Goal: Task Accomplishment & Management: Manage account settings

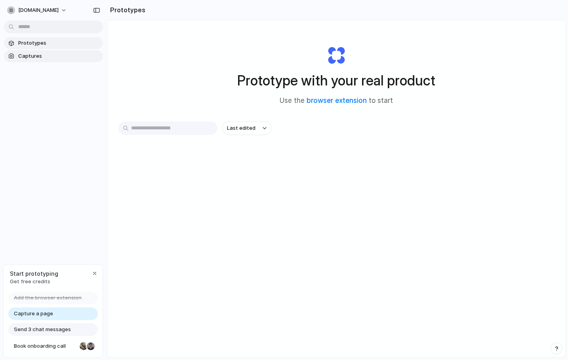
click at [26, 51] on link "Captures" at bounding box center [53, 56] width 99 height 12
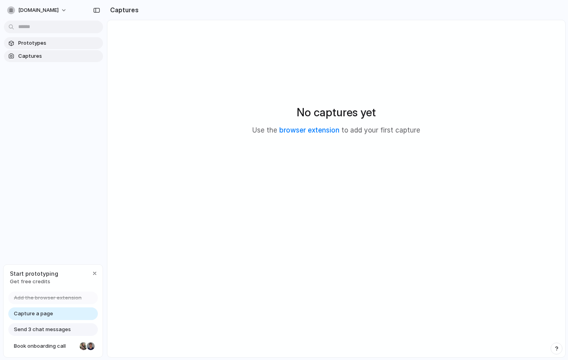
click at [36, 43] on span "Prototypes" at bounding box center [59, 43] width 82 height 8
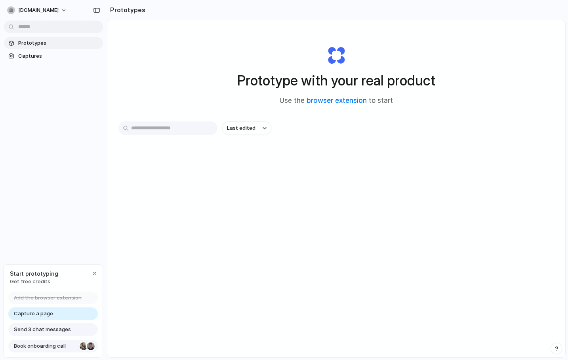
click at [87, 344] on div at bounding box center [91, 346] width 8 height 8
click at [33, 46] on span "Prototypes" at bounding box center [59, 43] width 82 height 8
click at [30, 55] on span "Captures" at bounding box center [59, 56] width 82 height 8
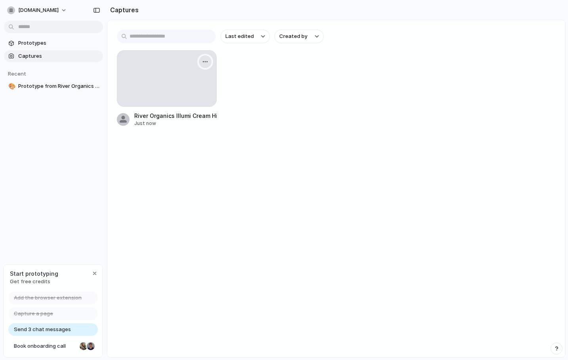
click at [206, 59] on div "button" at bounding box center [205, 62] width 6 height 6
click at [282, 106] on div "Create prototype Rename Copy link Open original page Delete" at bounding box center [284, 180] width 568 height 360
click at [205, 64] on div "button" at bounding box center [205, 62] width 6 height 6
click at [172, 81] on span "Create prototype" at bounding box center [182, 80] width 44 height 8
click at [205, 62] on div "button" at bounding box center [205, 62] width 6 height 6
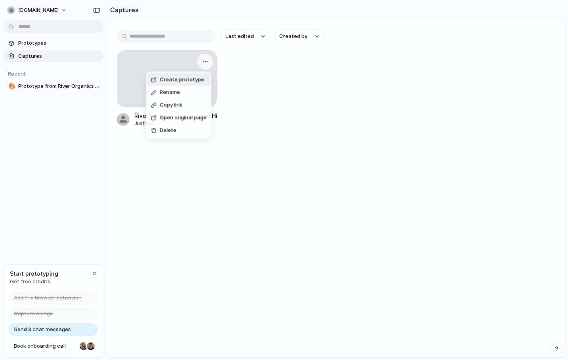
click at [171, 78] on span "Create prototype" at bounding box center [182, 80] width 44 height 8
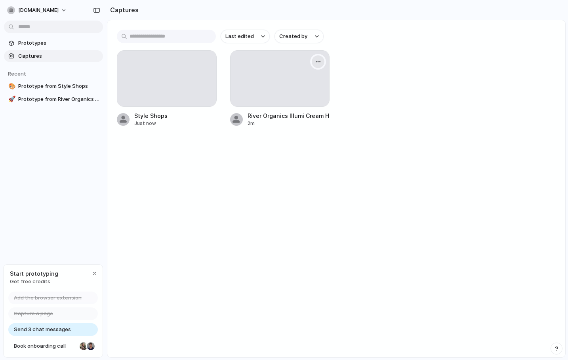
click at [319, 61] on div "button" at bounding box center [318, 62] width 6 height 6
click at [292, 79] on span "Create prototype" at bounding box center [295, 80] width 44 height 8
click at [322, 190] on main "Last edited Created by Style Shops Just now River Organics Illumi Cream Highlig…" at bounding box center [336, 189] width 458 height 338
click at [261, 88] on div at bounding box center [279, 79] width 99 height 56
click at [248, 117] on div "River Organics Illumi Cream Highlighter" at bounding box center [288, 116] width 82 height 8
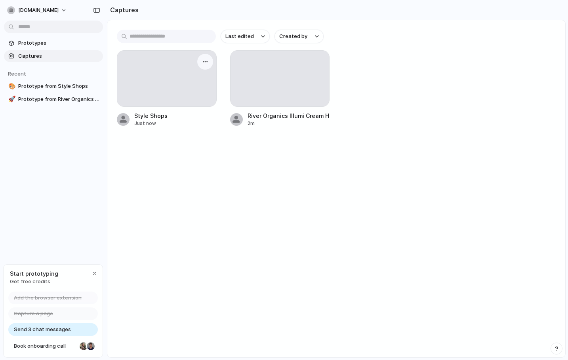
click at [140, 114] on div "Style Shops" at bounding box center [150, 116] width 33 height 8
click at [205, 62] on div "button" at bounding box center [205, 62] width 6 height 6
click at [187, 176] on div "Create prototype Rename Copy link Open original page Delete" at bounding box center [284, 180] width 568 height 360
click at [33, 43] on span "Prototypes" at bounding box center [59, 43] width 82 height 8
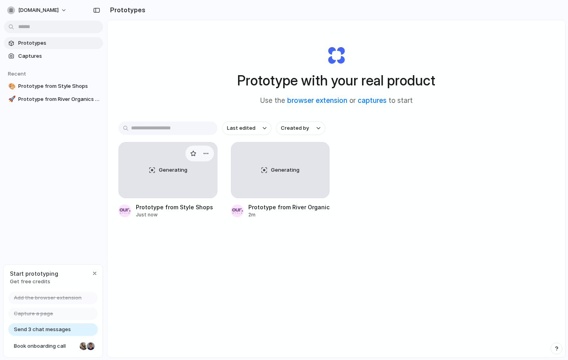
click at [159, 208] on div "Prototype from Style Shops" at bounding box center [174, 207] width 77 height 8
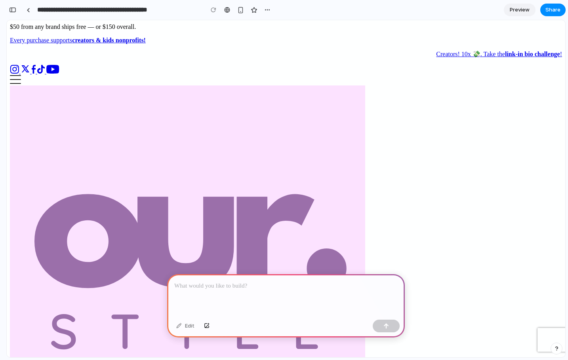
click at [241, 285] on p at bounding box center [285, 285] width 223 height 9
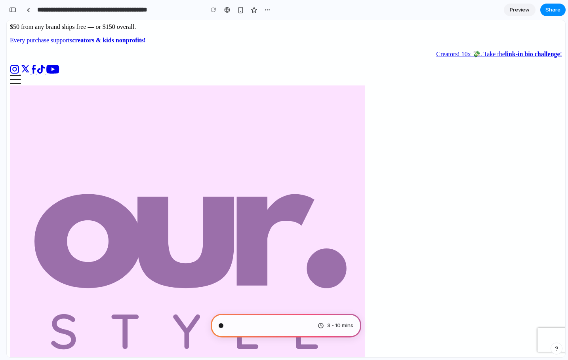
type input "**********"
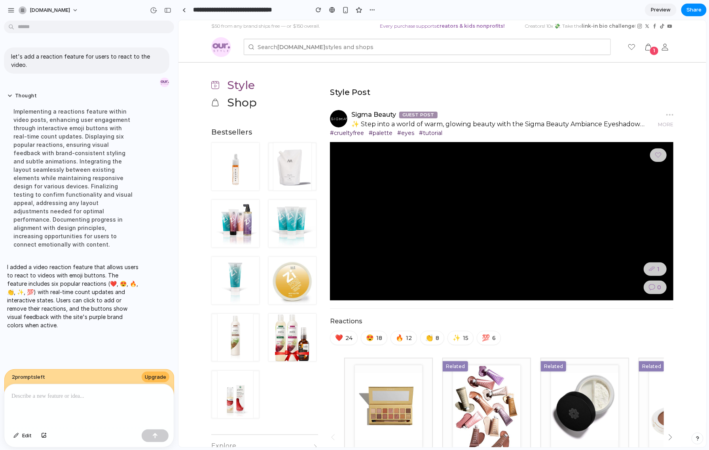
click at [45, 360] on p at bounding box center [88, 395] width 155 height 9
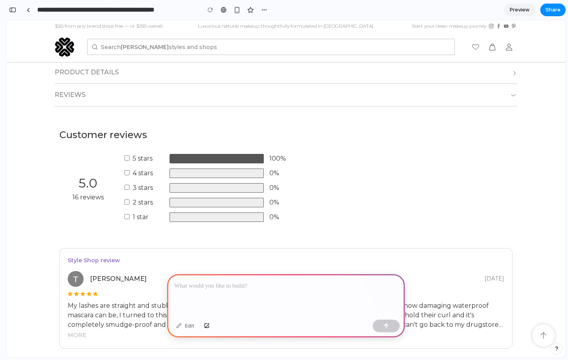
scroll to position [329, 0]
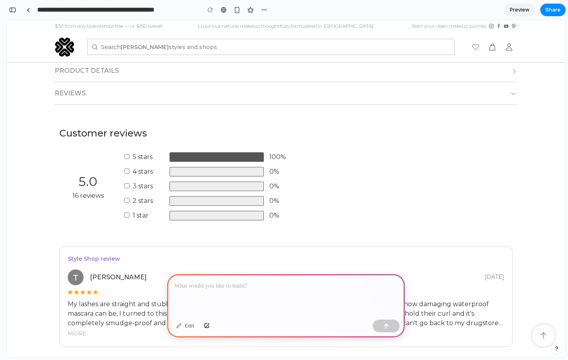
click at [195, 282] on p at bounding box center [285, 285] width 223 height 9
click at [206, 326] on div "button" at bounding box center [207, 326] width 6 height 5
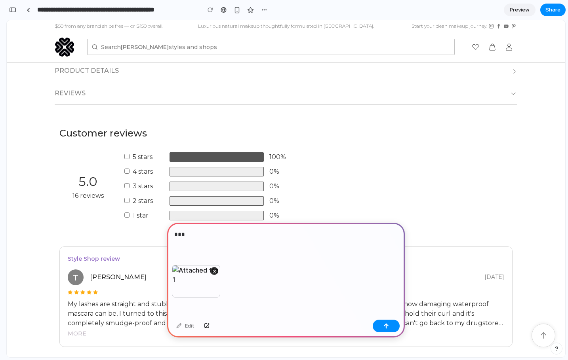
click at [192, 233] on p "***" at bounding box center [284, 234] width 220 height 9
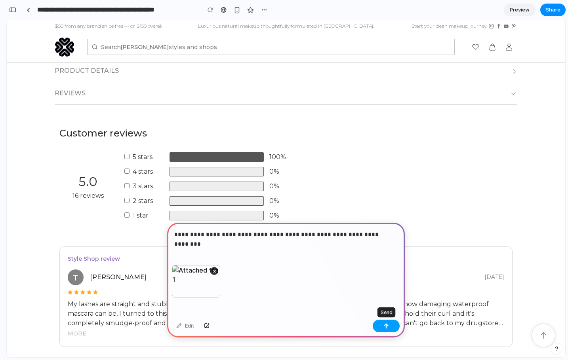
click at [389, 324] on button "button" at bounding box center [385, 326] width 27 height 13
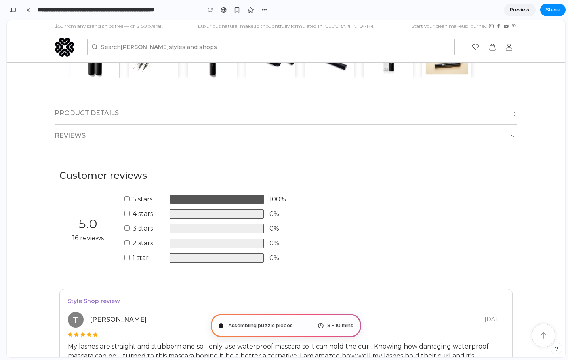
scroll to position [300, 0]
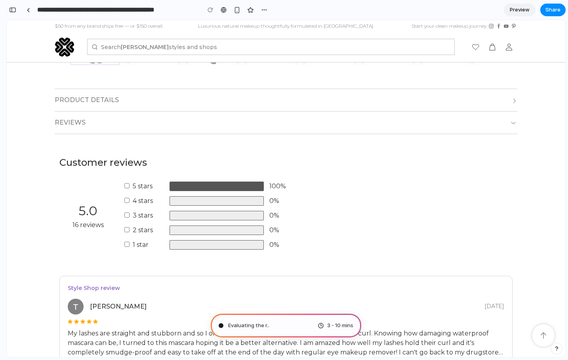
type input "**********"
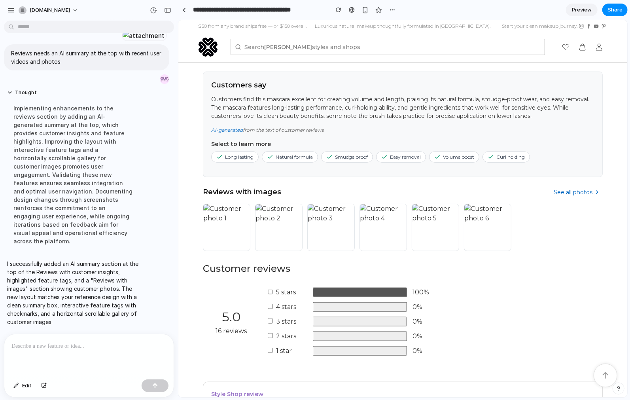
scroll to position [301, 0]
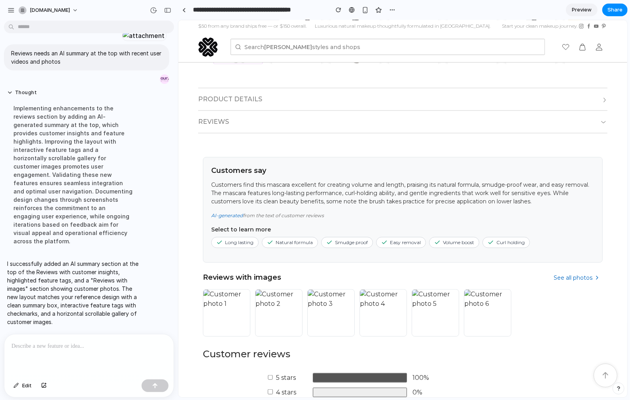
click at [567, 11] on span "Preview" at bounding box center [582, 10] width 20 height 8
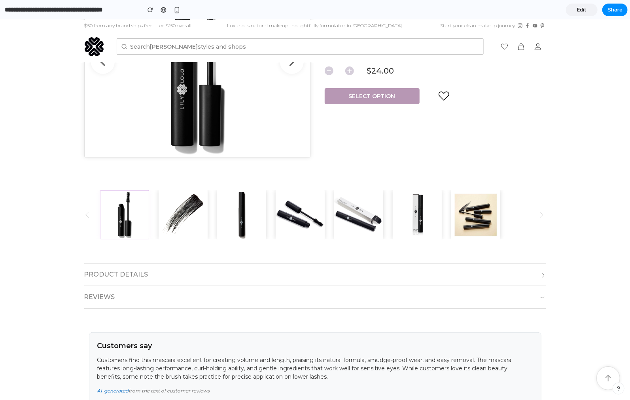
scroll to position [118, 0]
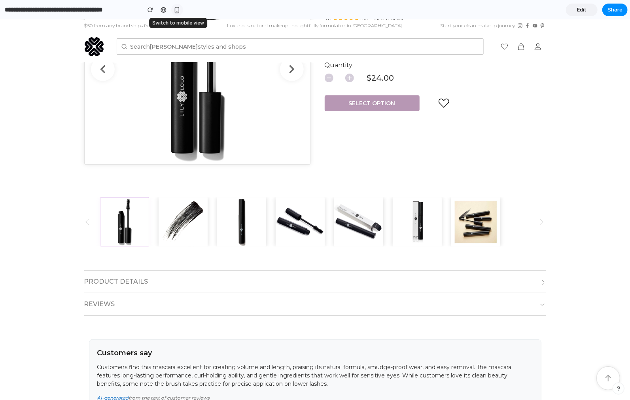
click at [176, 9] on div "button" at bounding box center [177, 10] width 7 height 7
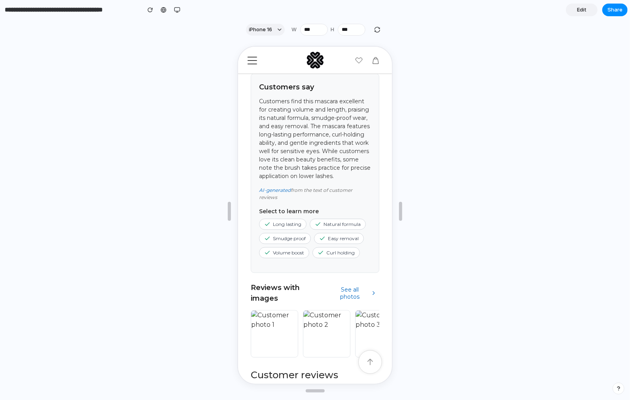
scroll to position [509, 0]
click at [161, 9] on div at bounding box center [164, 10] width 6 height 6
click at [174, 9] on div "button" at bounding box center [177, 10] width 6 height 6
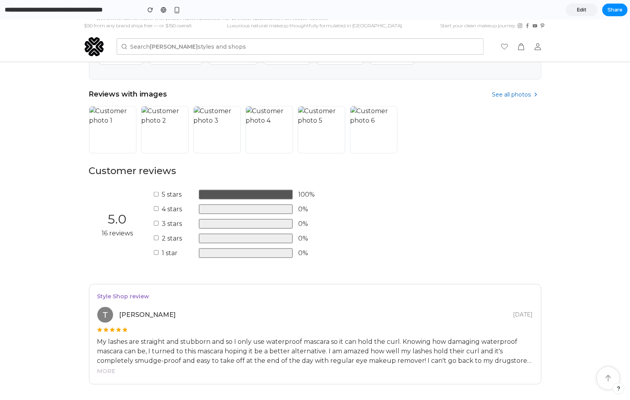
click at [567, 12] on span "Edit" at bounding box center [581, 10] width 9 height 8
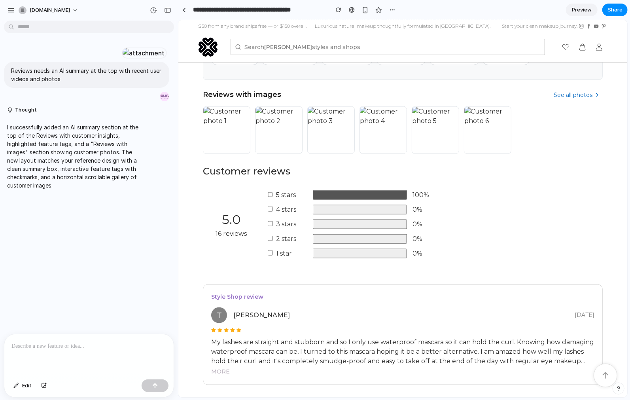
click at [69, 349] on div at bounding box center [88, 355] width 169 height 42
click at [49, 335] on p "**********" at bounding box center [87, 341] width 152 height 19
click at [136, 344] on p "**********" at bounding box center [87, 341] width 152 height 19
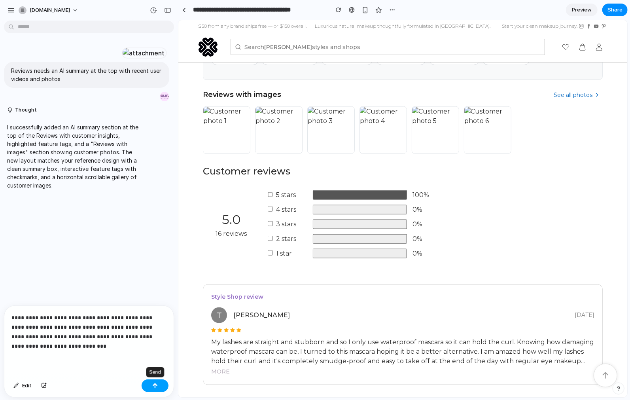
click at [155, 360] on div "button" at bounding box center [155, 386] width 6 height 6
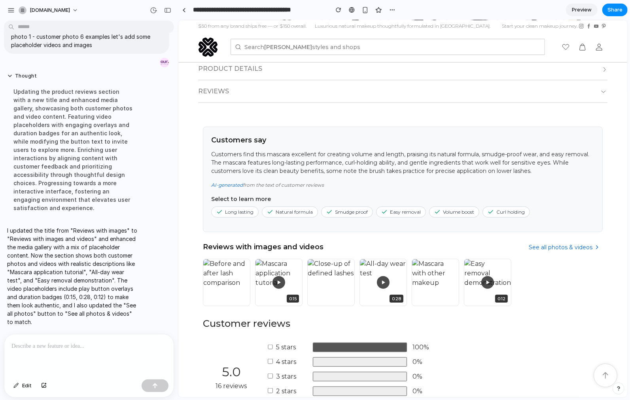
scroll to position [332, 0]
click at [59, 345] on p at bounding box center [87, 346] width 152 height 9
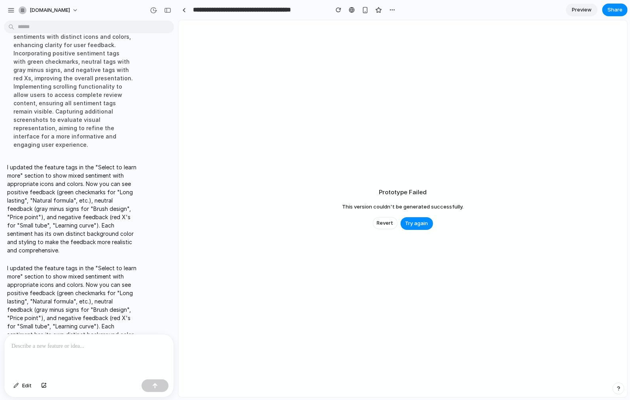
scroll to position [550, 0]
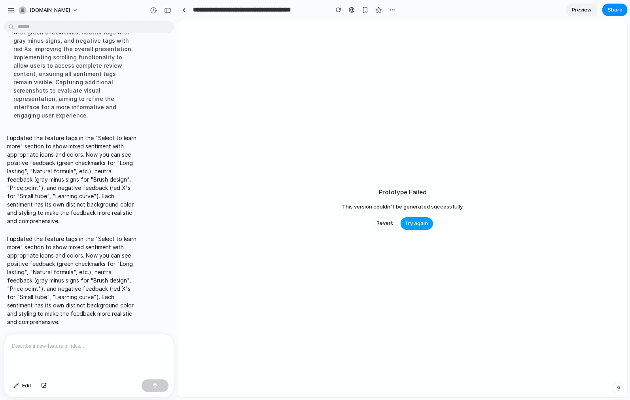
click at [416, 223] on span "Try again" at bounding box center [417, 224] width 23 height 8
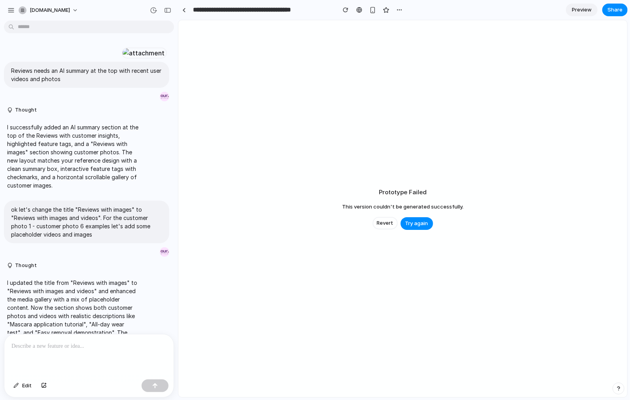
scroll to position [413, 0]
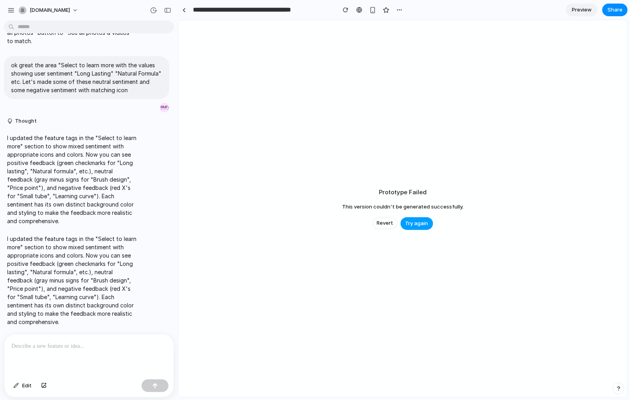
click at [420, 222] on span "Try again" at bounding box center [417, 224] width 23 height 8
click at [385, 223] on span "Revert" at bounding box center [385, 223] width 17 height 8
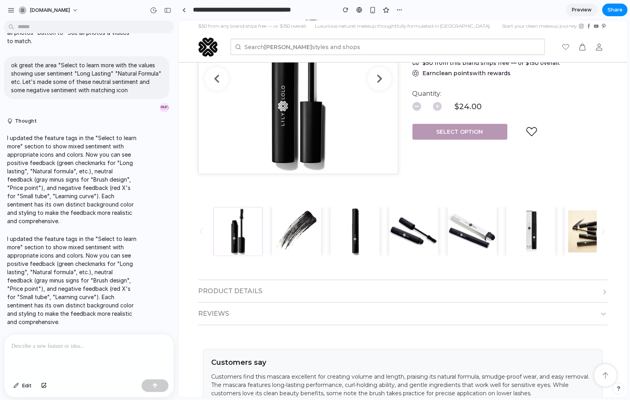
scroll to position [361, 0]
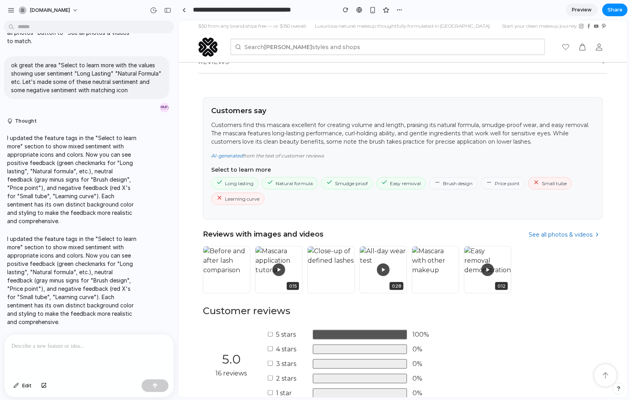
click at [85, 348] on div at bounding box center [88, 355] width 169 height 42
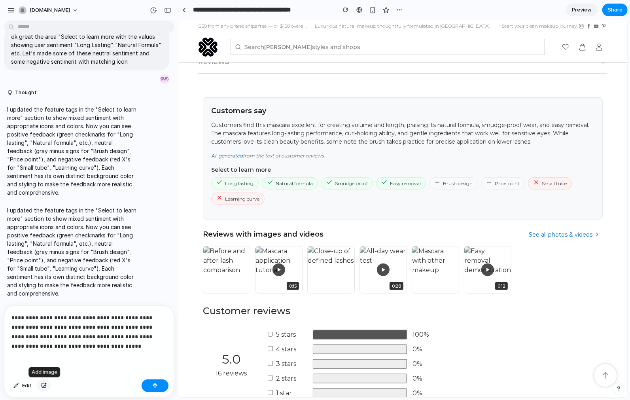
click at [44, 386] on div "button" at bounding box center [44, 385] width 6 height 5
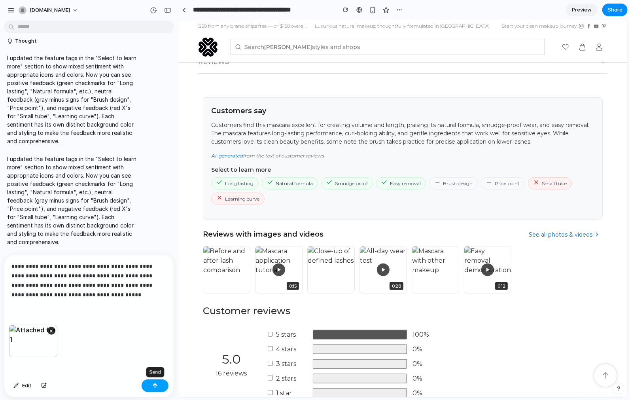
click at [155, 383] on div "button" at bounding box center [155, 386] width 6 height 6
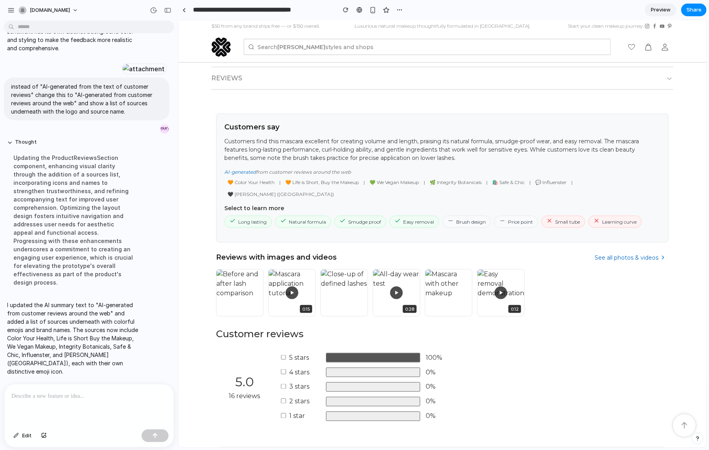
scroll to position [346, 0]
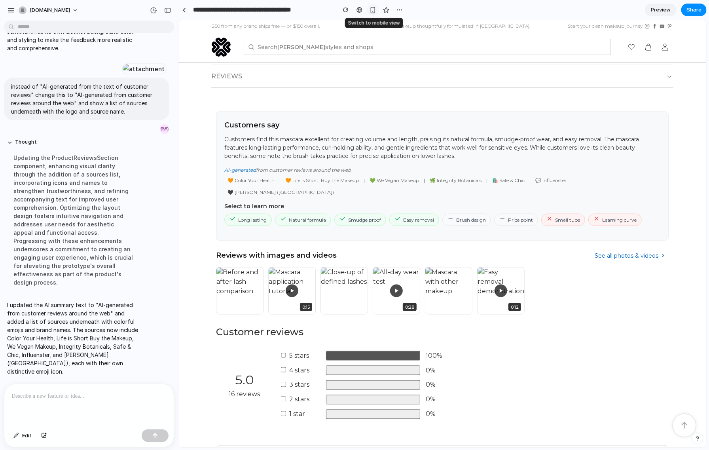
click at [374, 9] on div "button" at bounding box center [373, 10] width 7 height 7
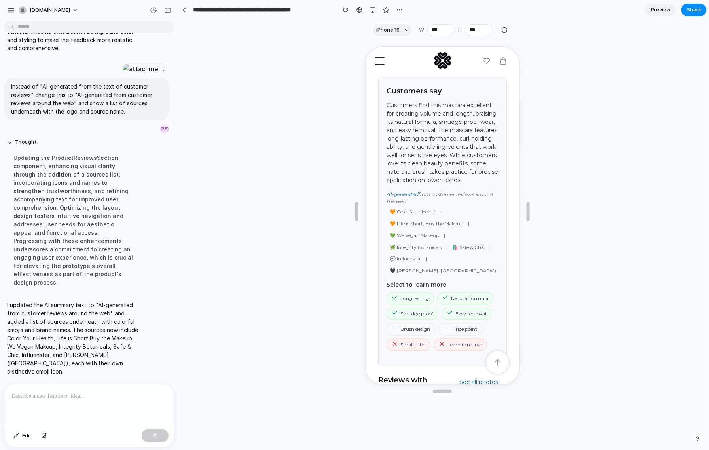
scroll to position [503, 0]
click at [370, 9] on div "button" at bounding box center [373, 10] width 6 height 6
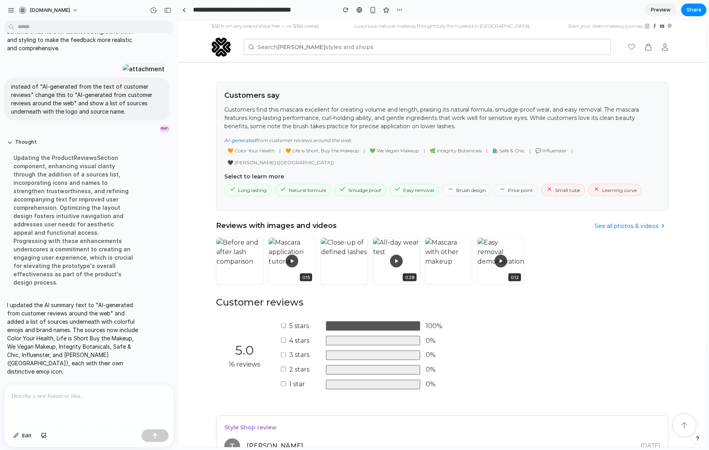
scroll to position [376, 0]
click at [630, 7] on span "Share" at bounding box center [694, 10] width 15 height 8
click at [630, 87] on button "Copy link" at bounding box center [676, 93] width 47 height 13
click at [630, 135] on div "Share ' Lily Lolo Big Lash Mascara Review Summary ' Our Style Biz Dev Creator A…" at bounding box center [354, 225] width 709 height 450
click at [31, 396] on p at bounding box center [87, 395] width 152 height 9
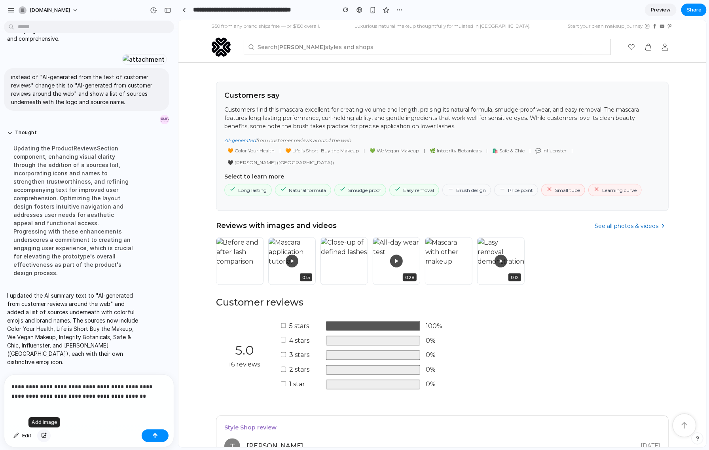
click at [43, 400] on div "button" at bounding box center [44, 435] width 6 height 5
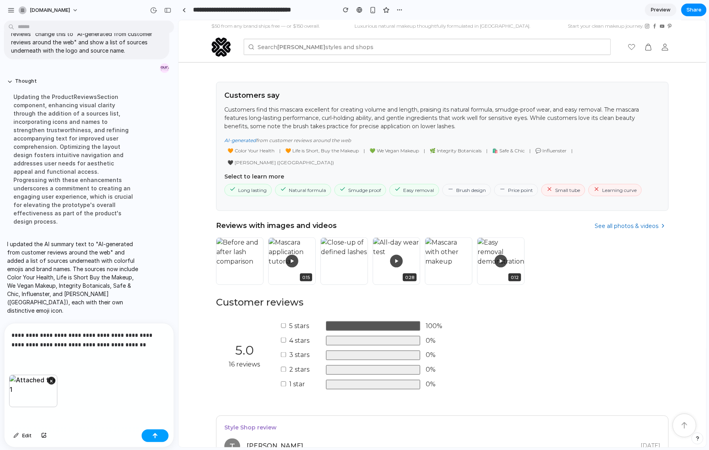
click at [157, 400] on div "button" at bounding box center [155, 436] width 6 height 6
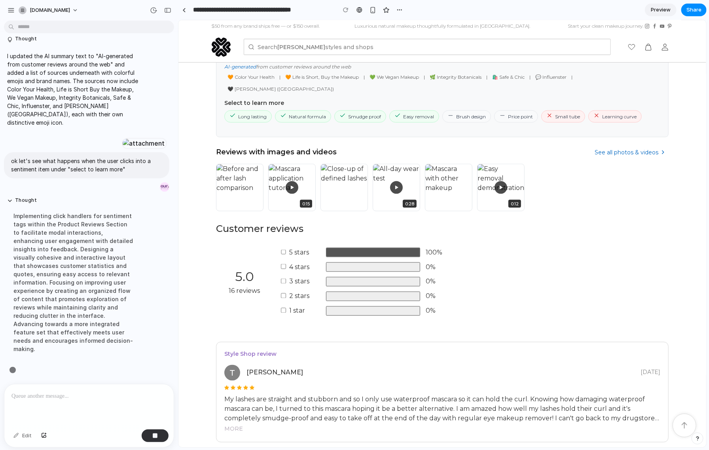
scroll to position [886, 0]
click at [384, 9] on div "button" at bounding box center [386, 10] width 7 height 7
click at [400, 8] on div "button" at bounding box center [400, 10] width 6 height 6
click at [473, 9] on div "Duplicate Delete" at bounding box center [354, 225] width 709 height 450
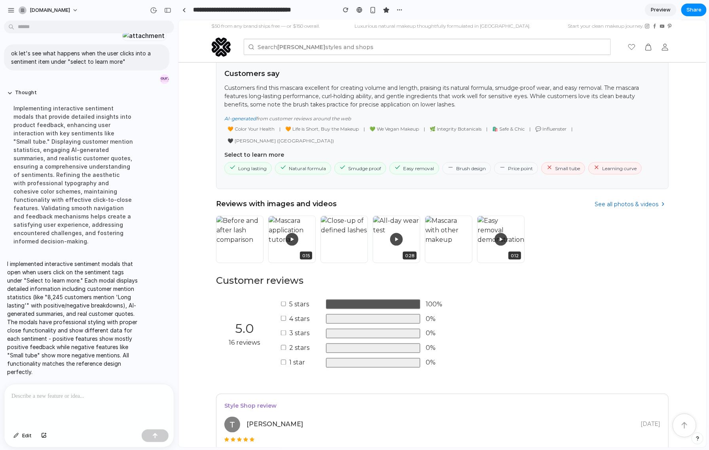
scroll to position [276, 0]
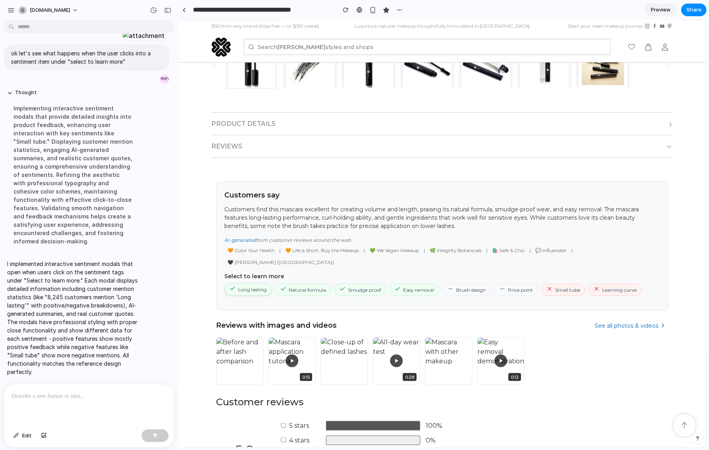
click at [252, 283] on span "Long lasting" at bounding box center [247, 289] width 47 height 12
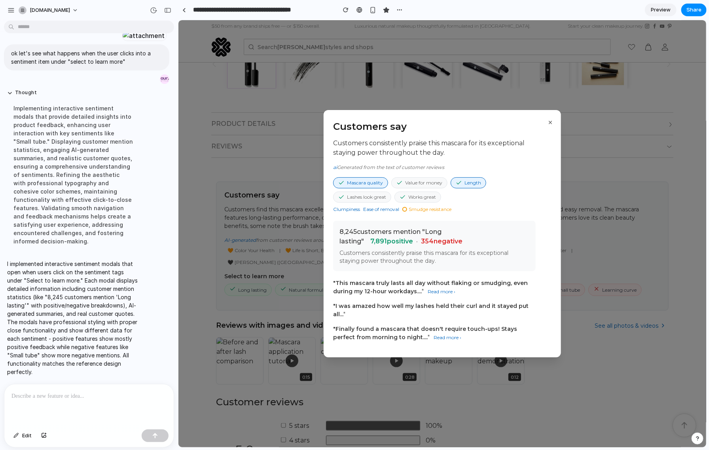
click at [410, 182] on span "Value for money" at bounding box center [419, 182] width 56 height 11
click at [402, 198] on icon at bounding box center [402, 197] width 6 height 6
click at [380, 197] on span "Lashes look great" at bounding box center [362, 196] width 58 height 11
click at [552, 121] on button "×" at bounding box center [550, 122] width 9 height 13
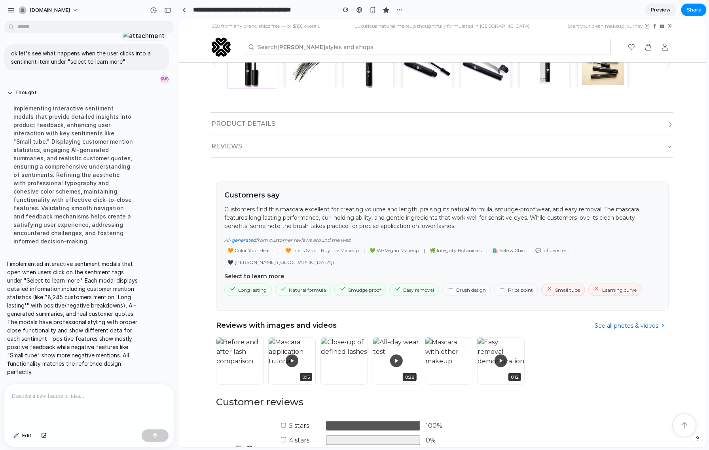
click at [50, 398] on div at bounding box center [88, 405] width 169 height 42
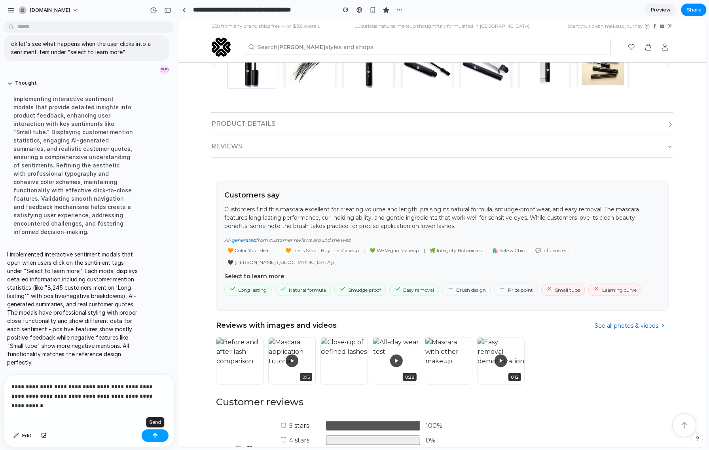
click at [150, 400] on button "button" at bounding box center [155, 435] width 27 height 13
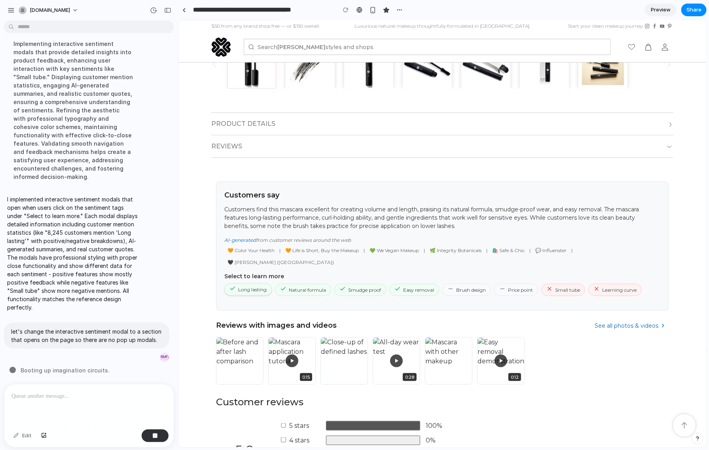
click at [237, 283] on span "Long lasting" at bounding box center [247, 289] width 47 height 12
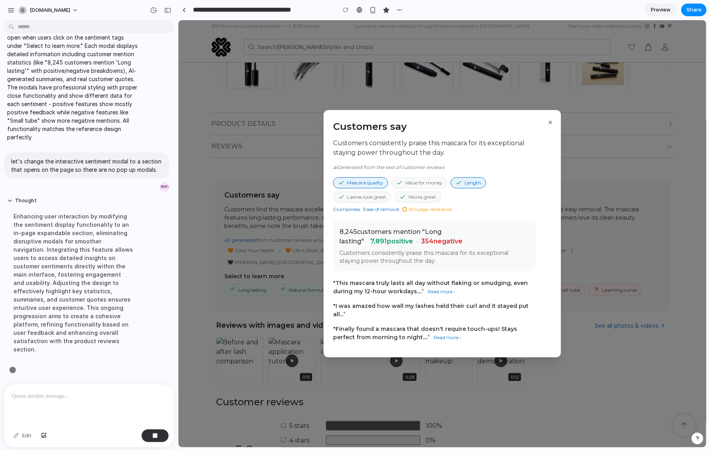
scroll to position [1074, 0]
click at [550, 122] on button "×" at bounding box center [550, 122] width 9 height 13
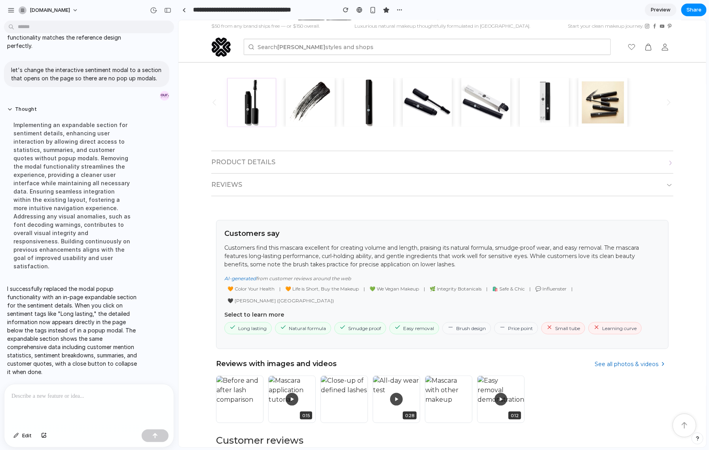
scroll to position [318, 0]
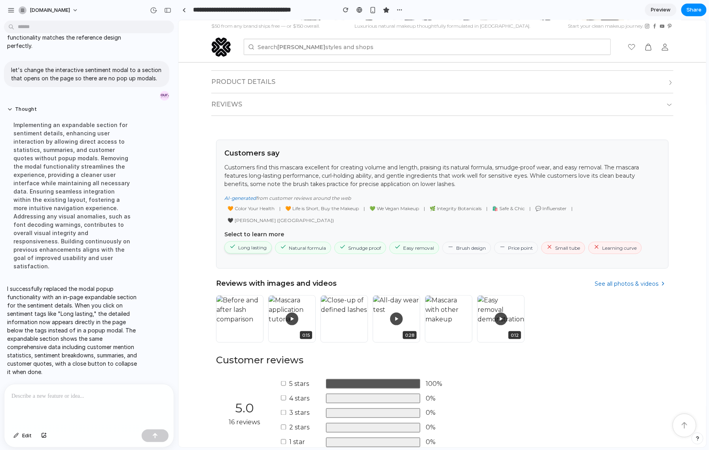
click at [246, 241] on span "Long lasting" at bounding box center [247, 247] width 47 height 12
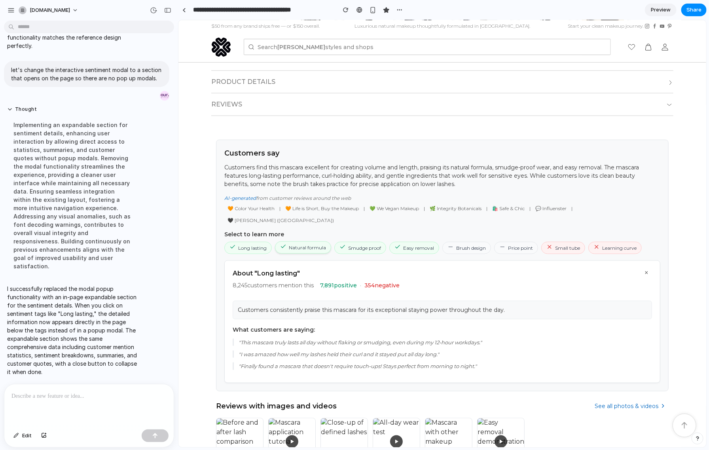
click at [290, 241] on span "Natural formula" at bounding box center [303, 247] width 56 height 12
click at [347, 241] on span "Smudge proof" at bounding box center [360, 247] width 52 height 12
click at [249, 241] on span "Long lasting" at bounding box center [247, 247] width 47 height 12
click at [299, 241] on span "Natural formula" at bounding box center [303, 247] width 56 height 12
click at [518, 241] on span "Price point" at bounding box center [516, 247] width 44 height 12
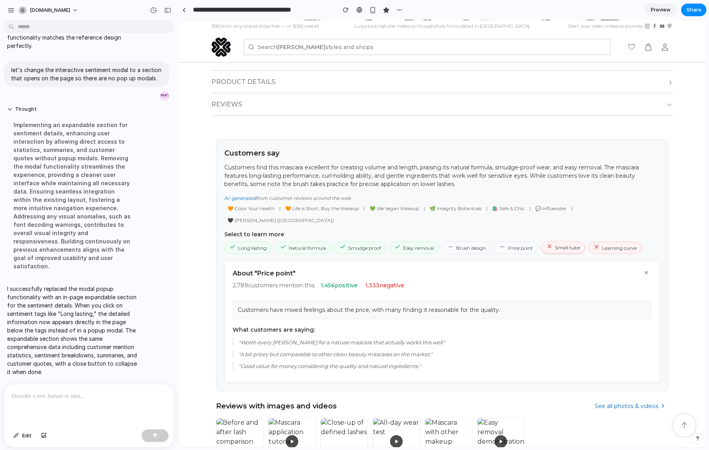
click at [567, 241] on span "Small tube" at bounding box center [563, 247] width 44 height 12
click at [630, 11] on span "Share" at bounding box center [694, 10] width 15 height 8
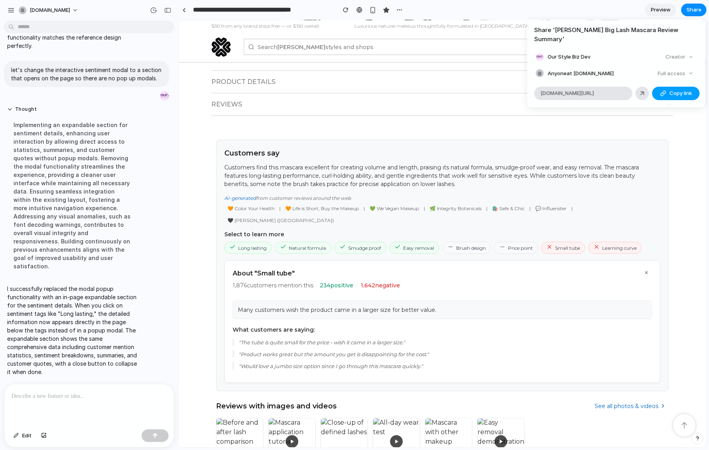
click at [630, 89] on span "Copy link" at bounding box center [681, 93] width 23 height 8
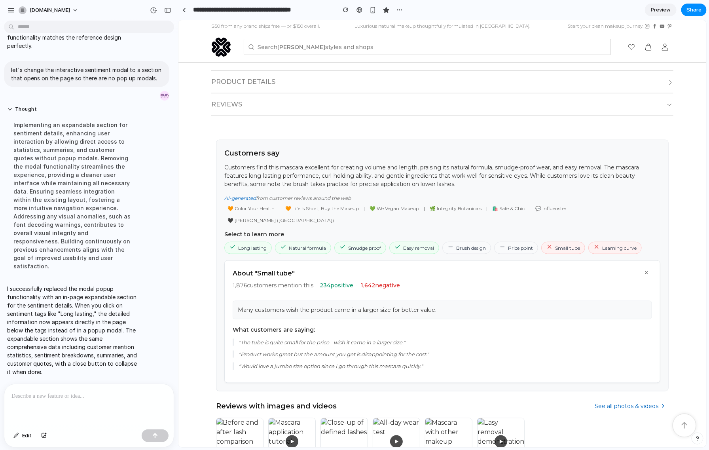
click at [43, 391] on div "Share ' Lily Lolo Big Lash Mascara Review Summary ' Our Style Biz Dev Creator A…" at bounding box center [354, 225] width 709 height 450
click at [43, 391] on p at bounding box center [87, 395] width 152 height 9
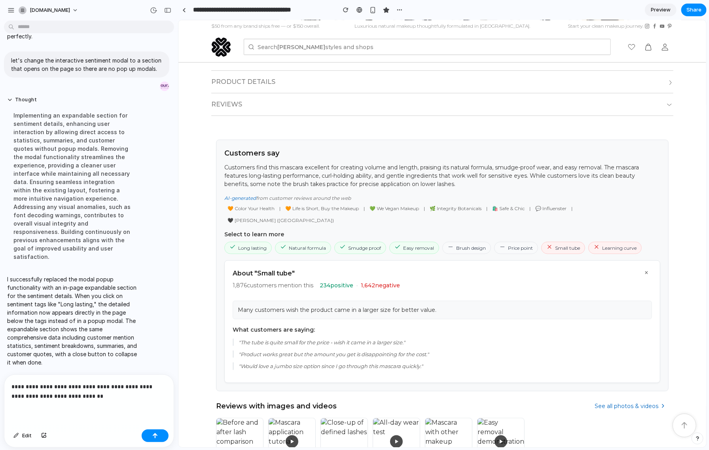
click at [43, 382] on p "**********" at bounding box center [87, 391] width 152 height 19
click at [153, 400] on div "button" at bounding box center [155, 436] width 6 height 6
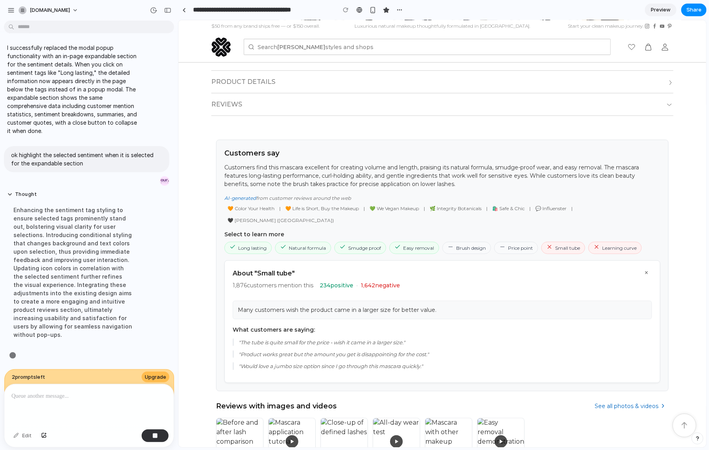
scroll to position [1253, 0]
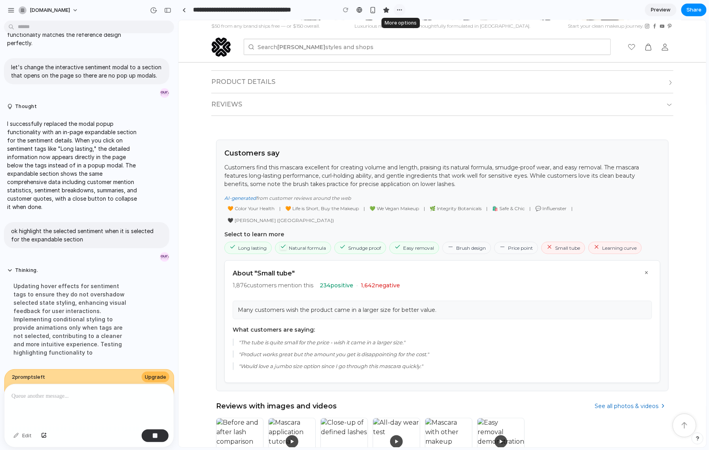
click at [397, 10] on div "button" at bounding box center [400, 10] width 6 height 6
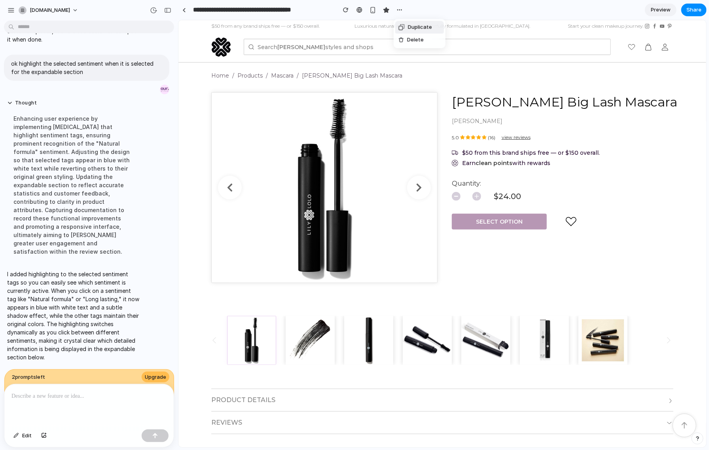
scroll to position [1328, 0]
click at [439, 13] on div "Duplicate Delete" at bounding box center [354, 225] width 709 height 450
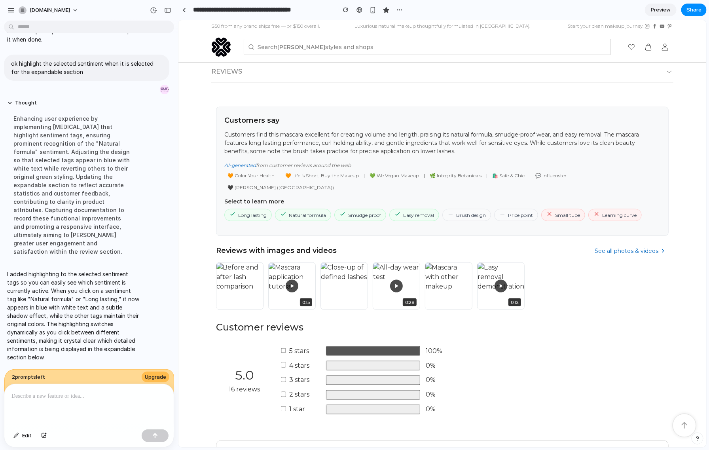
scroll to position [333, 0]
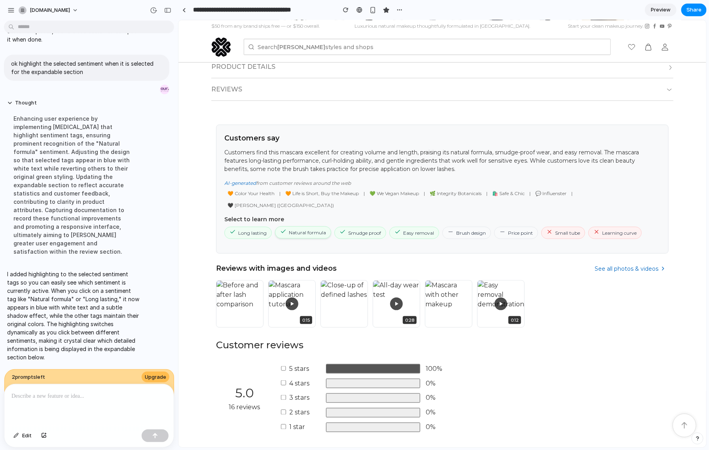
click at [300, 226] on span "Natural formula" at bounding box center [303, 232] width 56 height 12
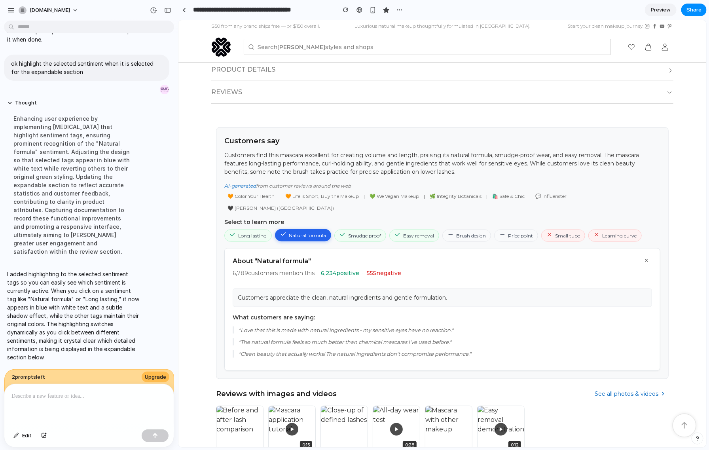
scroll to position [319, 0]
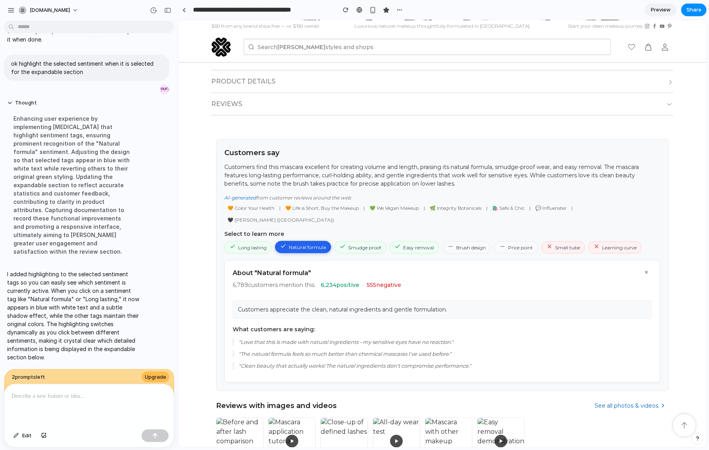
click at [630, 266] on button "×" at bounding box center [646, 271] width 11 height 11
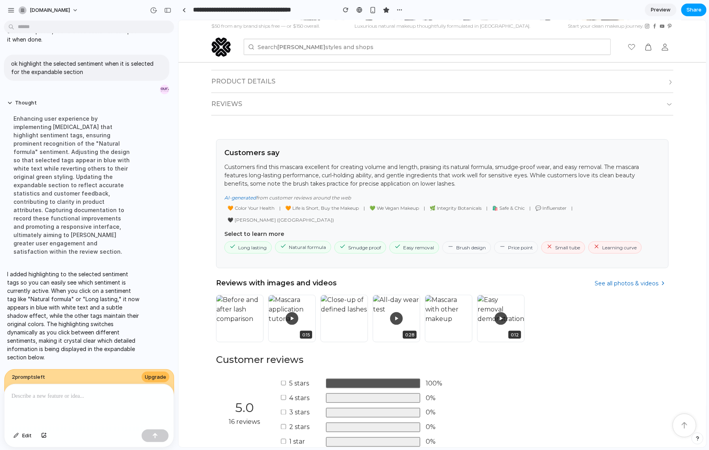
click at [630, 10] on span "Share" at bounding box center [694, 10] width 15 height 8
click at [630, 90] on div "button" at bounding box center [663, 93] width 6 height 6
click at [590, 12] on div "Share ' Lily Lolo Big Lash Mascara Review Summary ' Our Style Biz Dev Creator A…" at bounding box center [354, 225] width 709 height 450
click at [72, 391] on p at bounding box center [87, 395] width 152 height 9
click at [362, 241] on span "Smudge proof" at bounding box center [360, 247] width 52 height 12
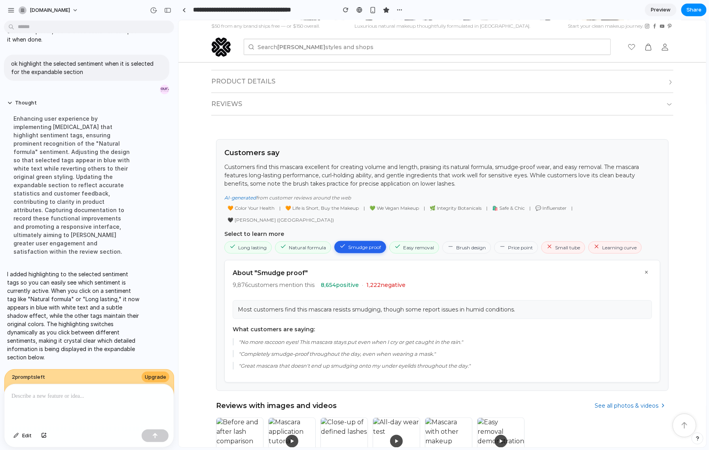
click at [355, 241] on span "Smudge proof" at bounding box center [360, 247] width 52 height 12
click at [630, 266] on button "×" at bounding box center [646, 271] width 11 height 11
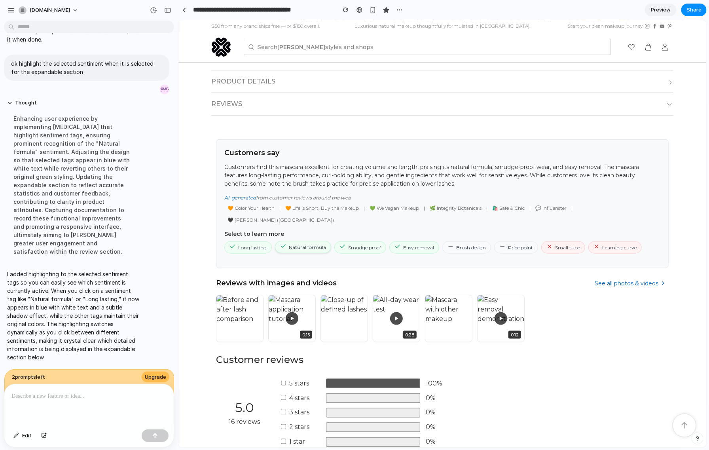
click at [292, 241] on span "Natural formula" at bounding box center [303, 247] width 56 height 12
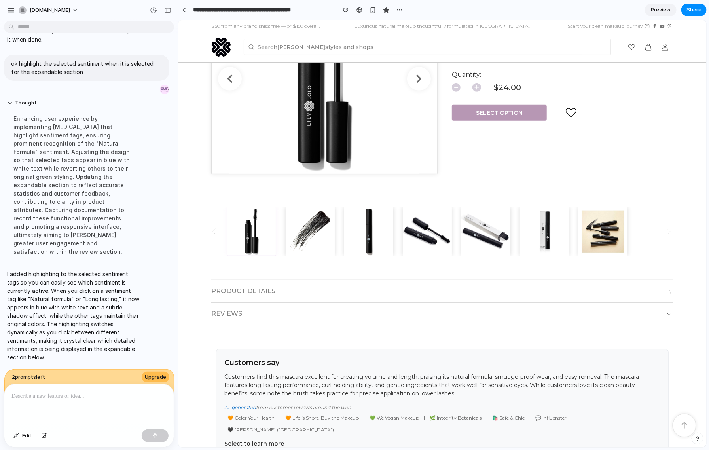
scroll to position [0, 0]
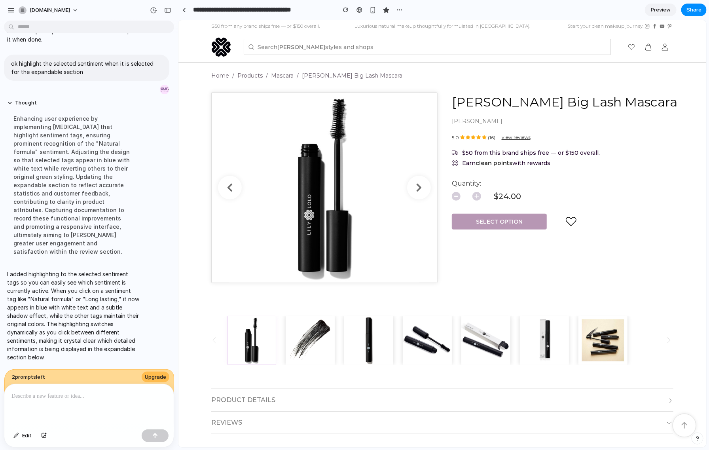
click at [123, 397] on p at bounding box center [87, 395] width 152 height 9
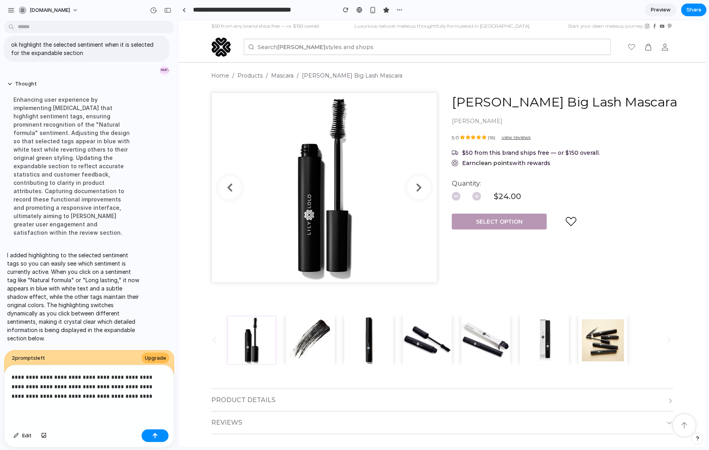
click at [120, 385] on p "**********" at bounding box center [87, 386] width 152 height 28
click at [43, 400] on div "button" at bounding box center [44, 435] width 6 height 5
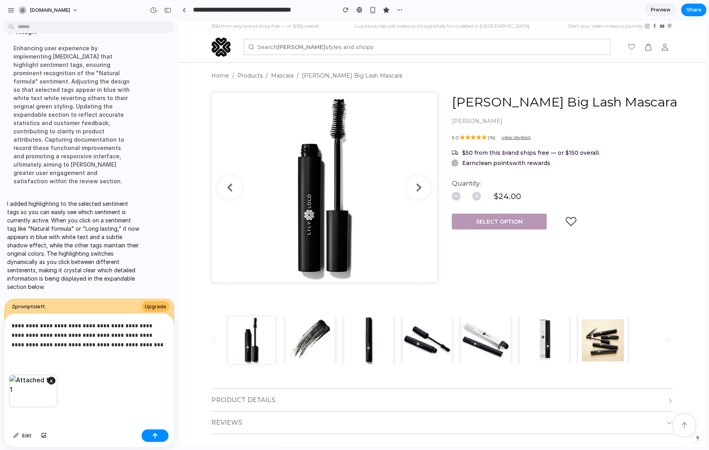
click at [40, 332] on p "**********" at bounding box center [87, 335] width 152 height 28
click at [157, 400] on div "button" at bounding box center [155, 436] width 6 height 6
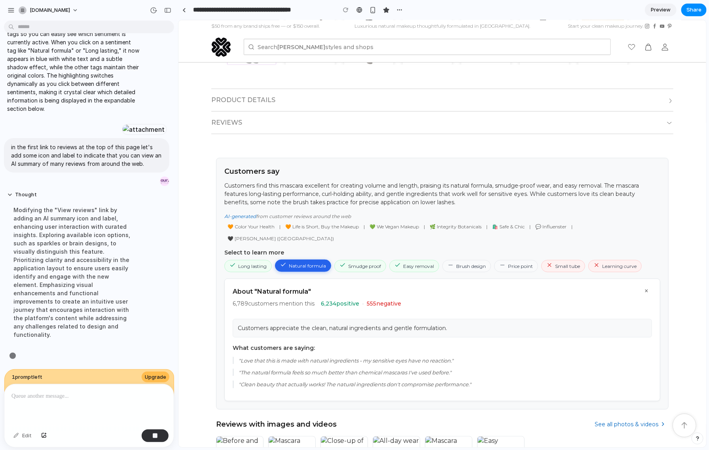
scroll to position [1452, 0]
click at [630, 285] on button "×" at bounding box center [646, 290] width 11 height 11
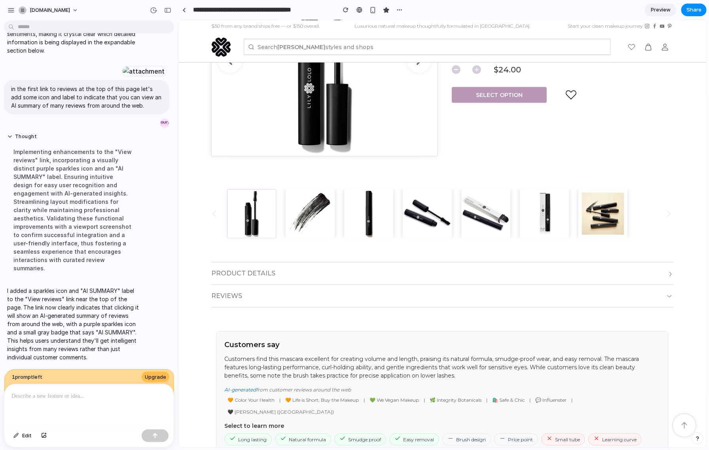
scroll to position [0, 0]
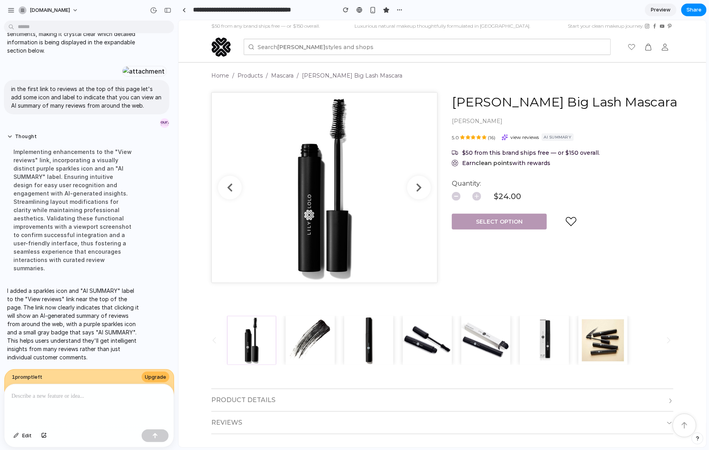
click at [51, 395] on p at bounding box center [87, 395] width 152 height 9
click at [630, 13] on span "Share" at bounding box center [694, 10] width 15 height 8
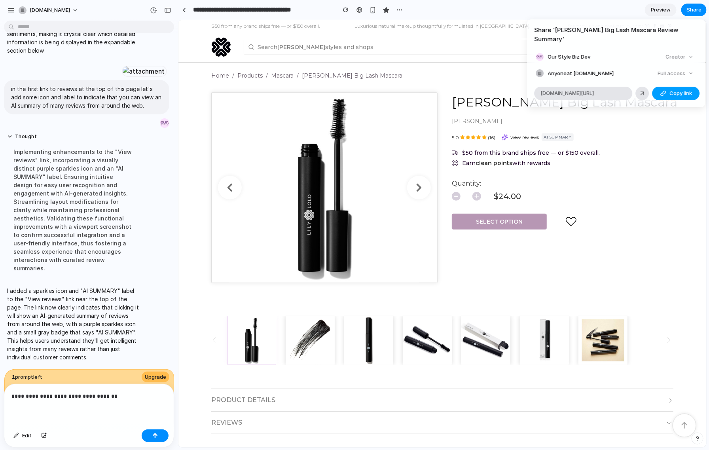
click at [630, 89] on span "Copy link" at bounding box center [681, 93] width 23 height 8
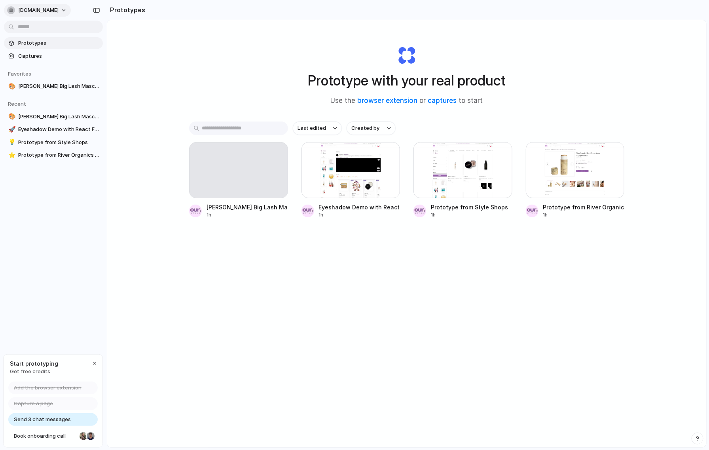
click at [39, 9] on span "[DOMAIN_NAME]" at bounding box center [38, 10] width 40 height 8
click at [27, 29] on span "Settings" at bounding box center [29, 28] width 22 height 8
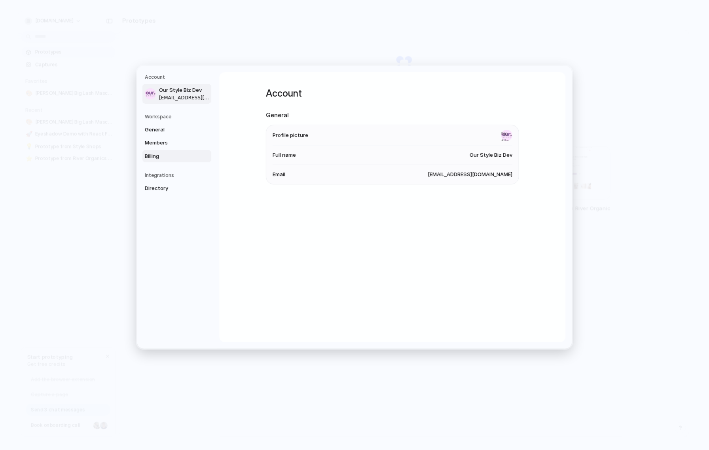
click at [157, 155] on span "Billing" at bounding box center [170, 156] width 51 height 8
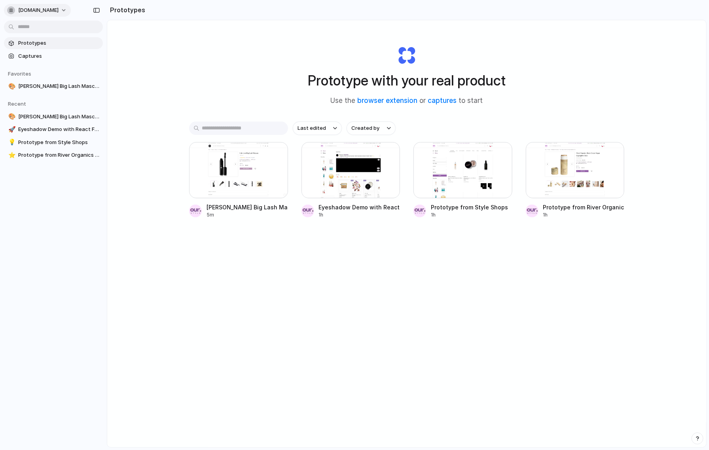
click at [25, 8] on span "[DOMAIN_NAME]" at bounding box center [38, 10] width 40 height 8
click at [469, 179] on div "Settings Invite members Change theme Sign out" at bounding box center [354, 225] width 709 height 450
click at [469, 168] on div at bounding box center [463, 170] width 99 height 56
click at [24, 11] on span "[DOMAIN_NAME]" at bounding box center [38, 10] width 40 height 8
click at [68, 246] on div "Settings Invite members Change theme Sign out" at bounding box center [354, 225] width 709 height 450
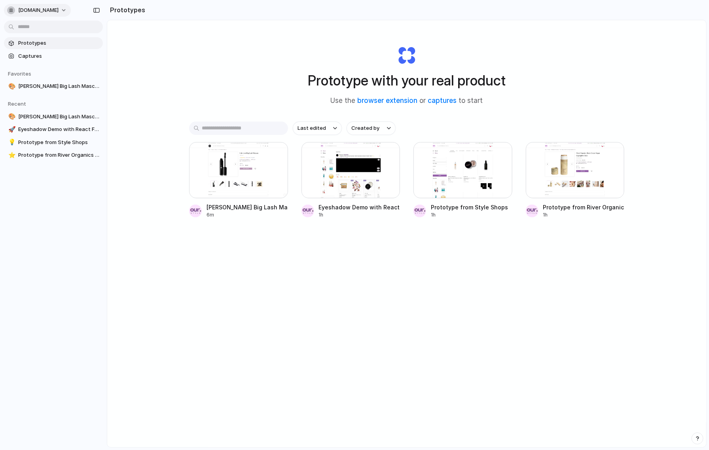
click at [26, 6] on div "[DOMAIN_NAME]" at bounding box center [32, 10] width 51 height 8
click at [31, 28] on span "Settings" at bounding box center [29, 28] width 22 height 8
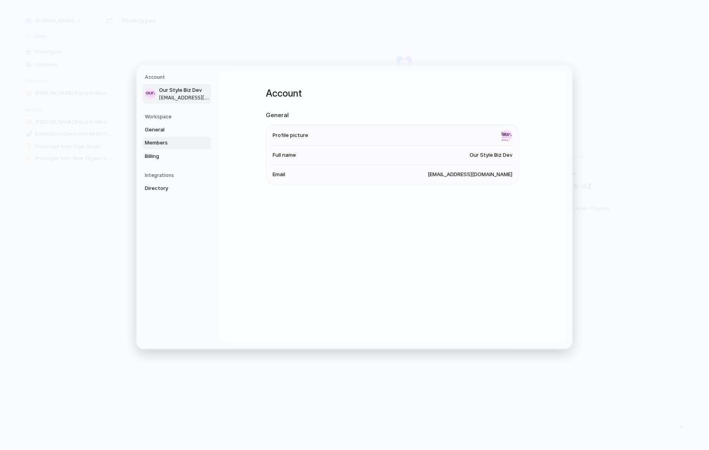
click at [157, 142] on span "Members" at bounding box center [170, 143] width 51 height 8
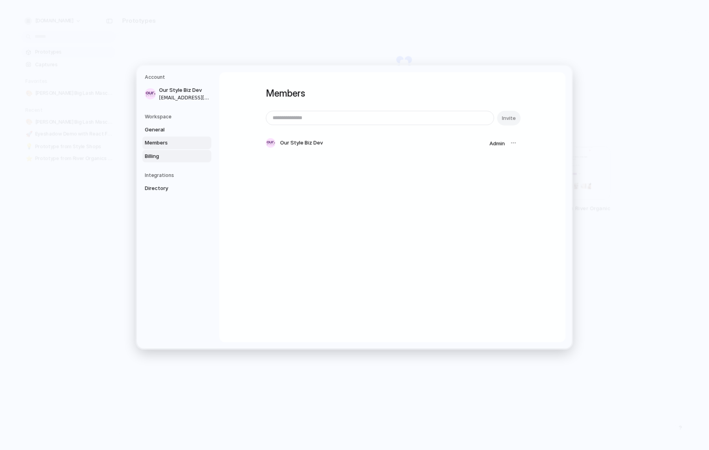
click at [158, 157] on span "Billing" at bounding box center [170, 156] width 51 height 8
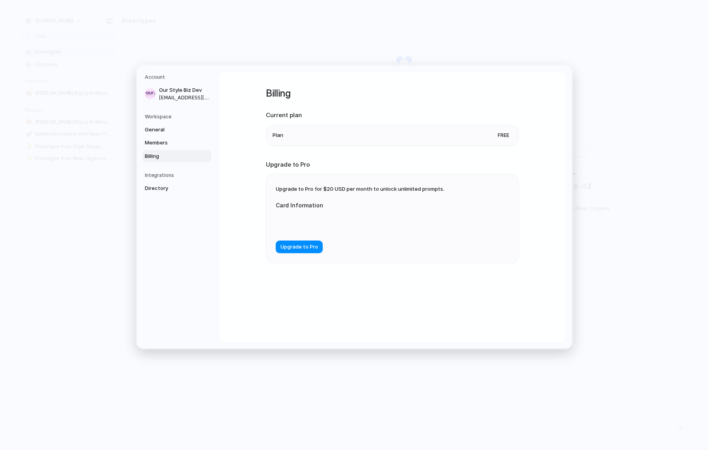
click at [392, 137] on li "Plan Free" at bounding box center [393, 135] width 240 height 21
click at [303, 245] on span "Upgrade to Pro" at bounding box center [300, 247] width 38 height 8
click at [306, 213] on div at bounding box center [355, 223] width 158 height 20
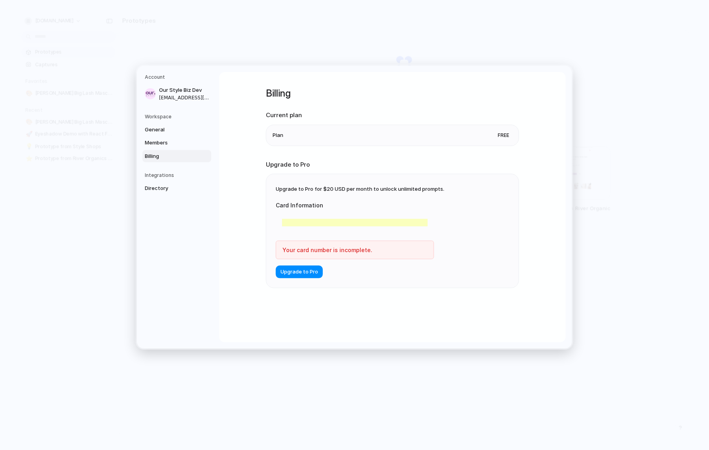
click at [387, 289] on div "Billing Current plan Plan Free Upgrade to Pro Upgrade to Pro for $20 USD per mo…" at bounding box center [392, 198] width 253 height 252
click at [306, 273] on span "Upgrade to Pro" at bounding box center [300, 272] width 38 height 8
click at [296, 271] on span "Upgrade to Pro" at bounding box center [300, 272] width 38 height 8
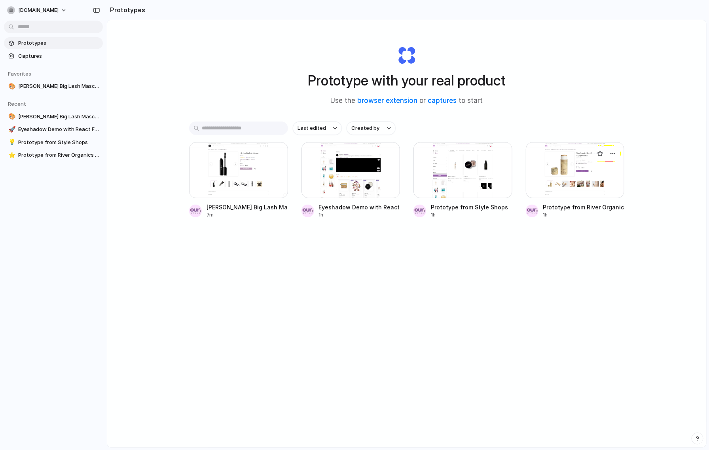
click at [564, 173] on div at bounding box center [575, 170] width 99 height 56
click at [228, 173] on div at bounding box center [238, 170] width 99 height 56
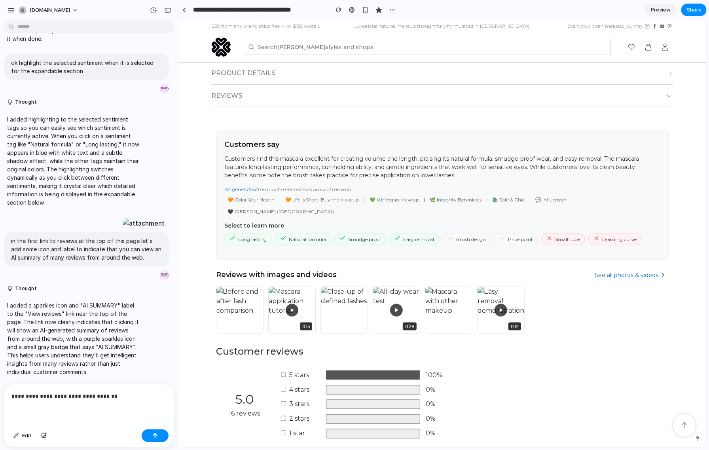
scroll to position [363, 0]
